Goal: Information Seeking & Learning: Learn about a topic

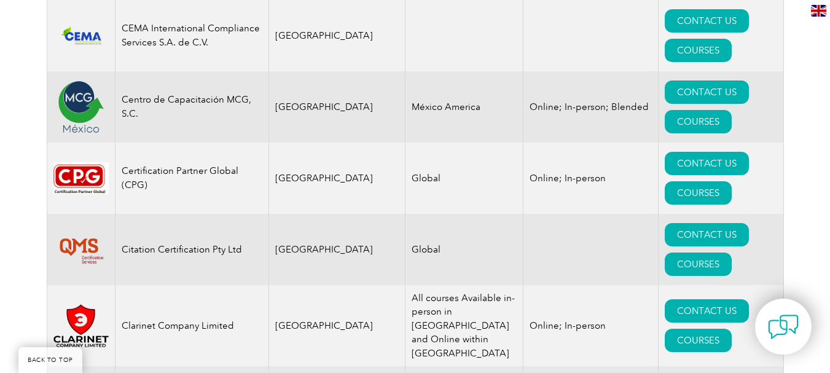
scroll to position [445, 0]
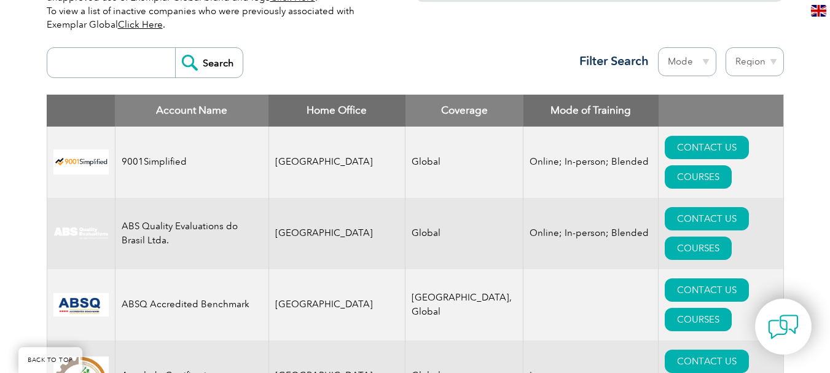
click at [101, 64] on input "search" at bounding box center [114, 62] width 122 height 29
type input "royal"
click at [219, 69] on input "Search" at bounding box center [209, 62] width 68 height 29
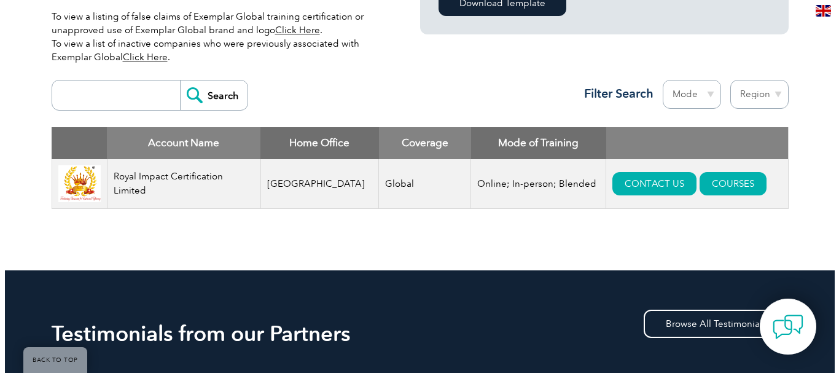
scroll to position [491, 0]
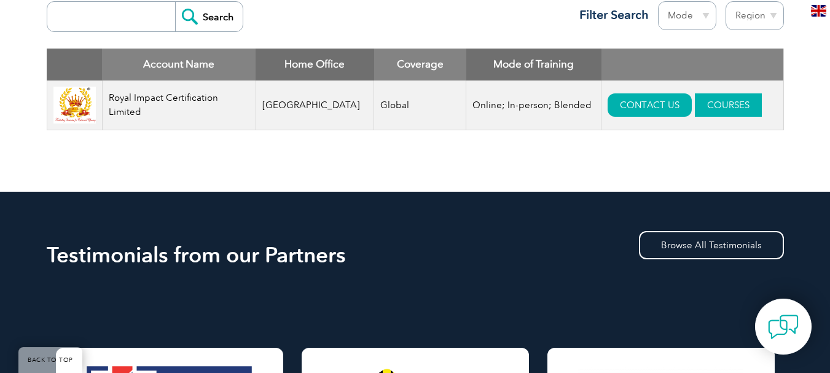
click at [705, 108] on link "COURSES" at bounding box center [728, 104] width 67 height 23
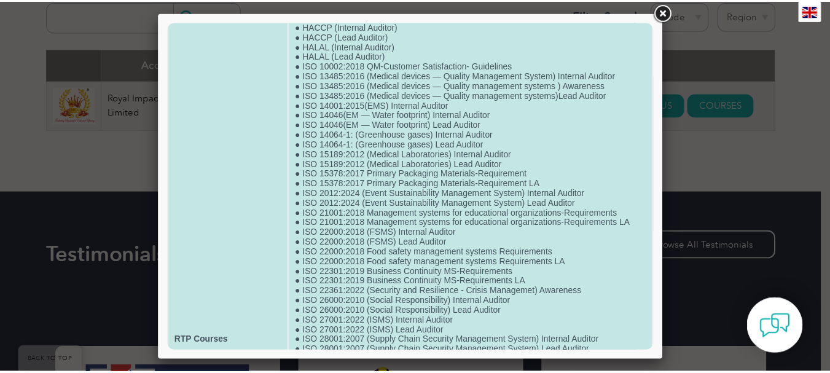
scroll to position [123, 0]
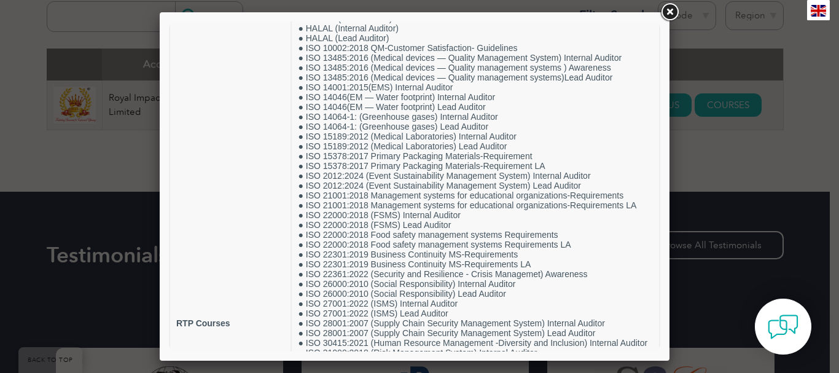
click at [673, 12] on link at bounding box center [670, 12] width 22 height 22
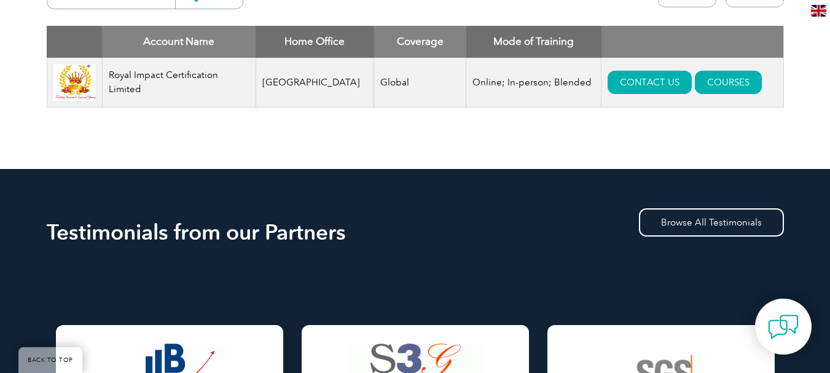
scroll to position [430, 0]
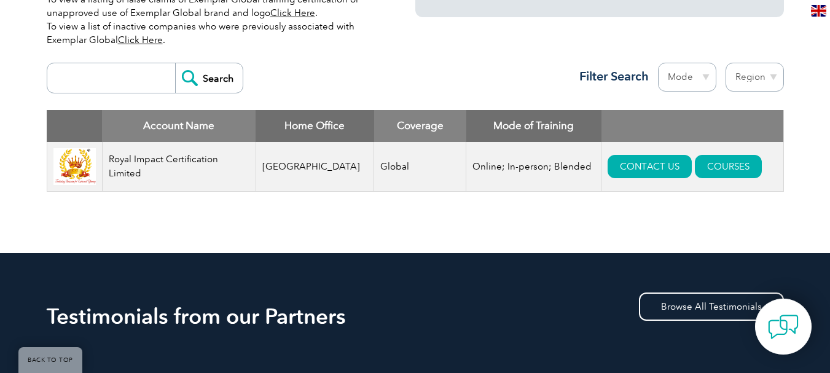
click at [131, 75] on input "search" at bounding box center [114, 77] width 122 height 29
type input "lms"
click at [175, 63] on input "Search" at bounding box center [209, 77] width 68 height 29
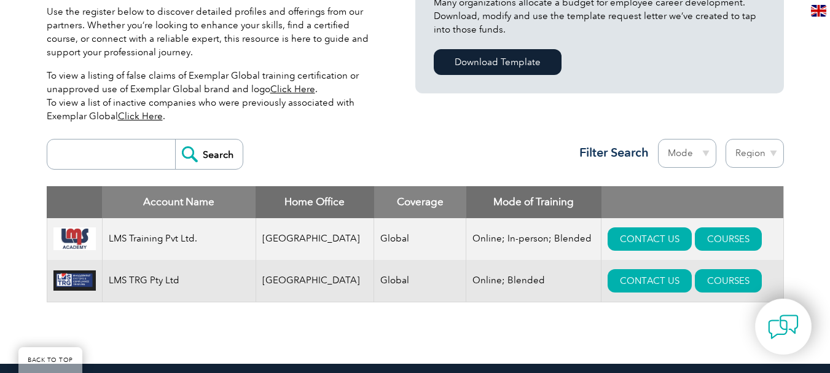
scroll to position [369, 0]
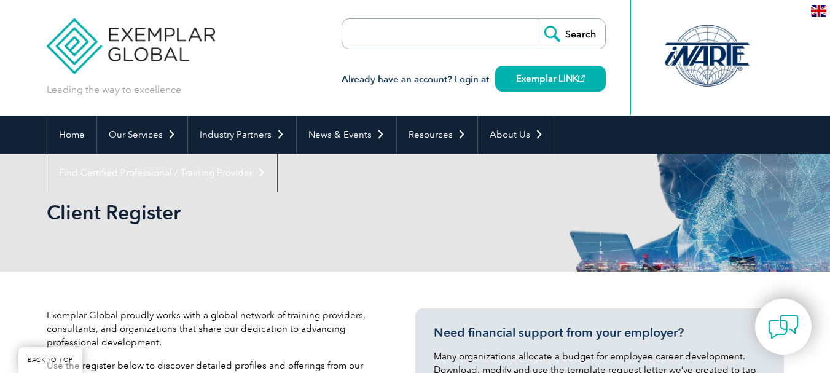
scroll to position [430, 0]
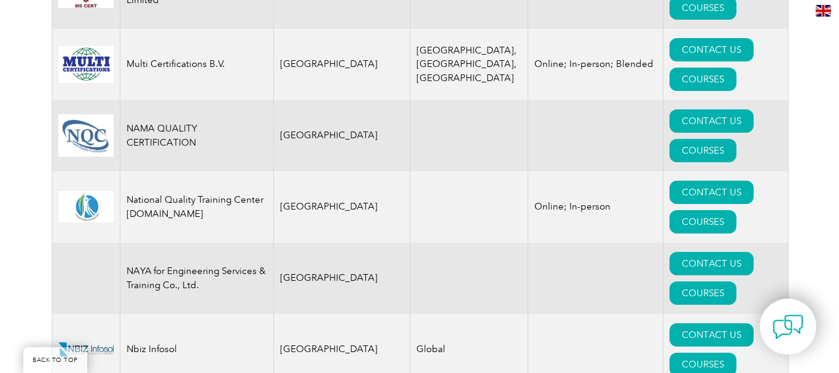
scroll to position [12717, 0]
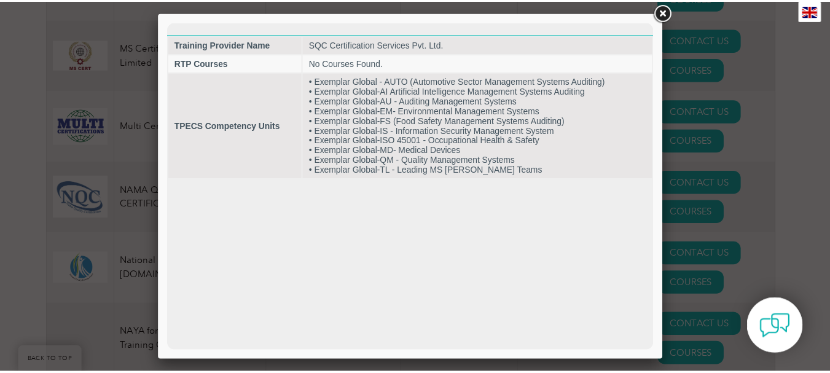
scroll to position [0, 0]
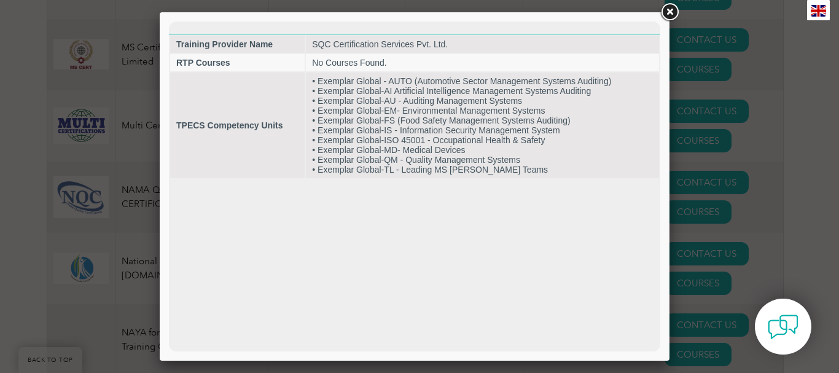
click at [672, 5] on link at bounding box center [670, 12] width 22 height 22
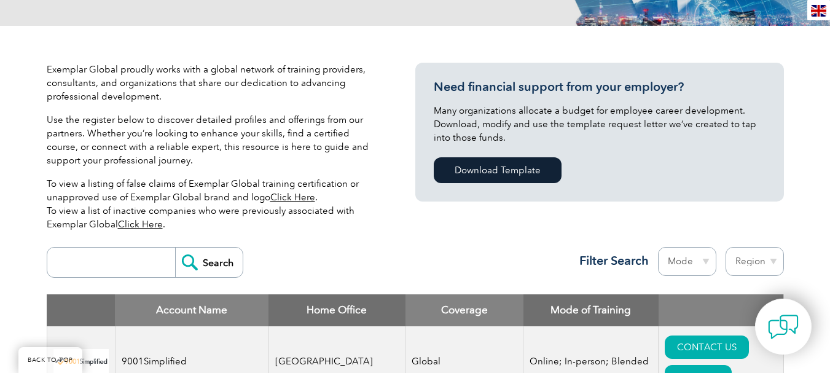
scroll to position [246, 0]
click at [140, 263] on input "search" at bounding box center [114, 262] width 122 height 29
type input "ars"
click at [197, 267] on input "Search" at bounding box center [209, 262] width 68 height 29
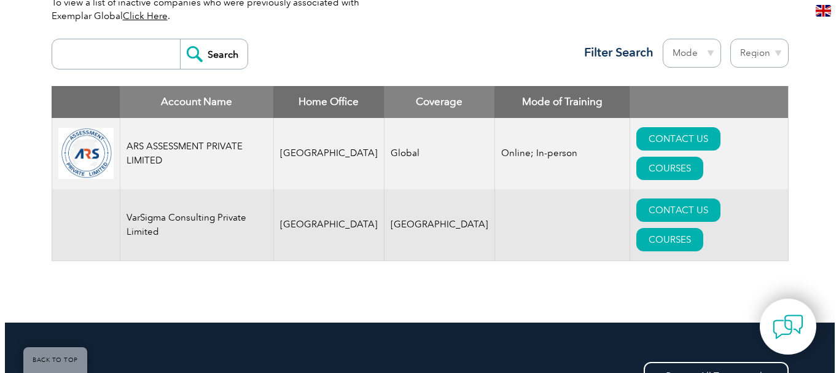
scroll to position [491, 0]
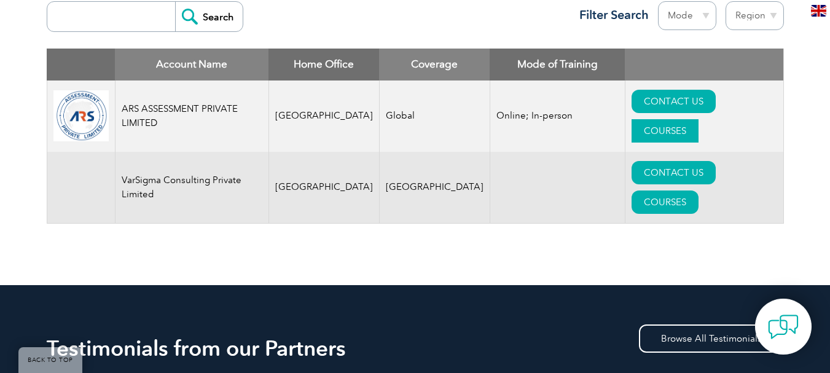
click at [699, 119] on link "COURSES" at bounding box center [665, 130] width 67 height 23
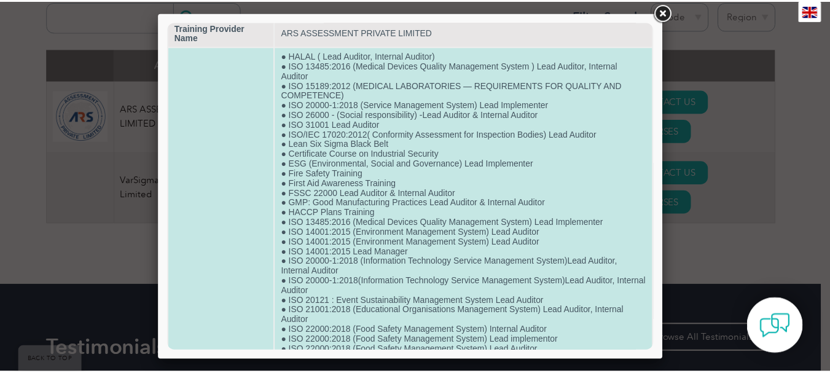
scroll to position [0, 0]
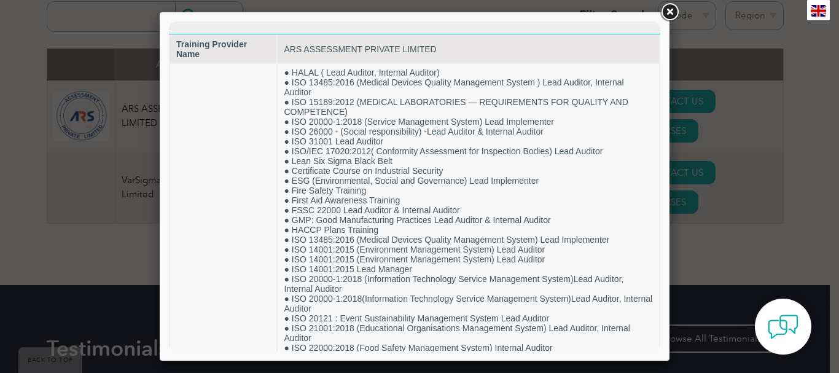
click at [675, 12] on link at bounding box center [670, 12] width 22 height 22
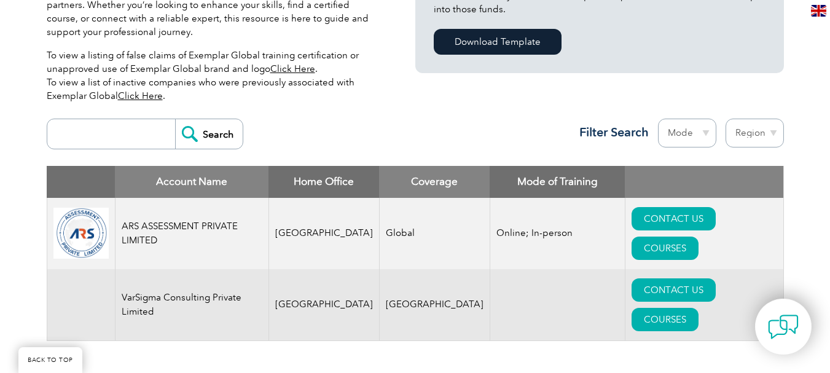
scroll to position [369, 0]
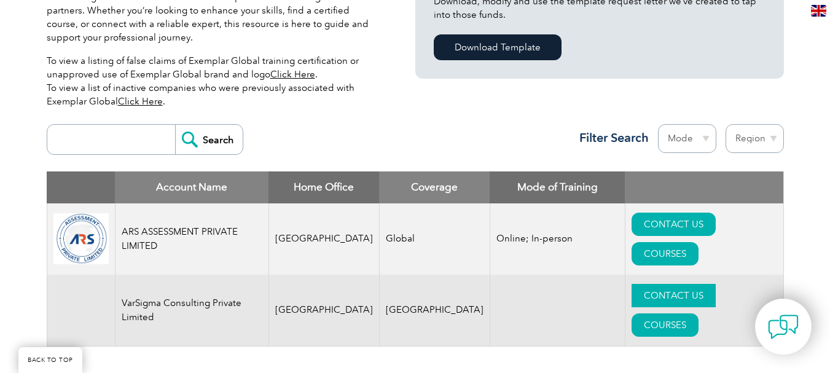
click at [632, 288] on link "CONTACT US" at bounding box center [674, 295] width 84 height 23
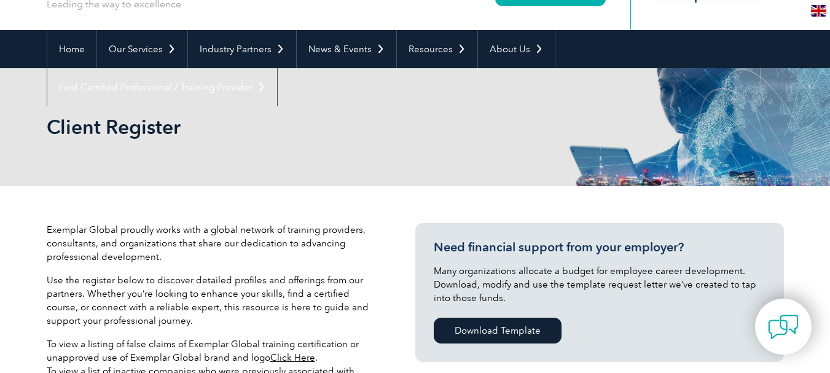
scroll to position [61, 0]
